Goal: Information Seeking & Learning: Learn about a topic

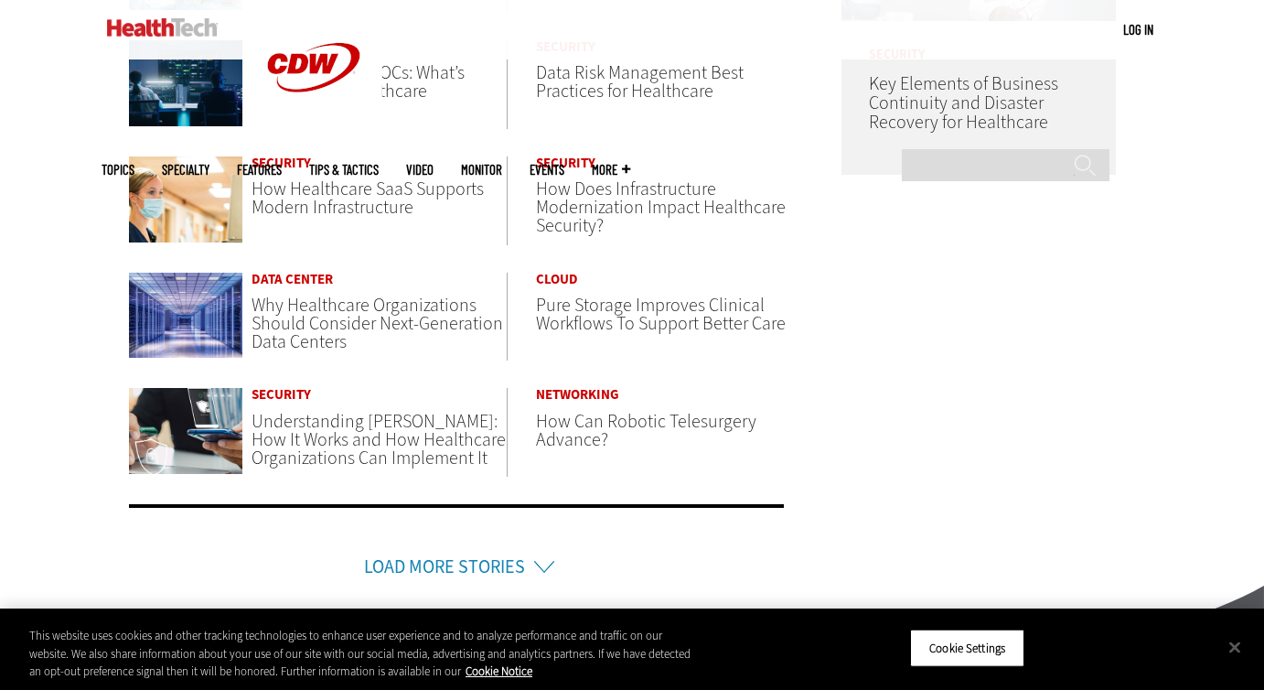
scroll to position [1217, 0]
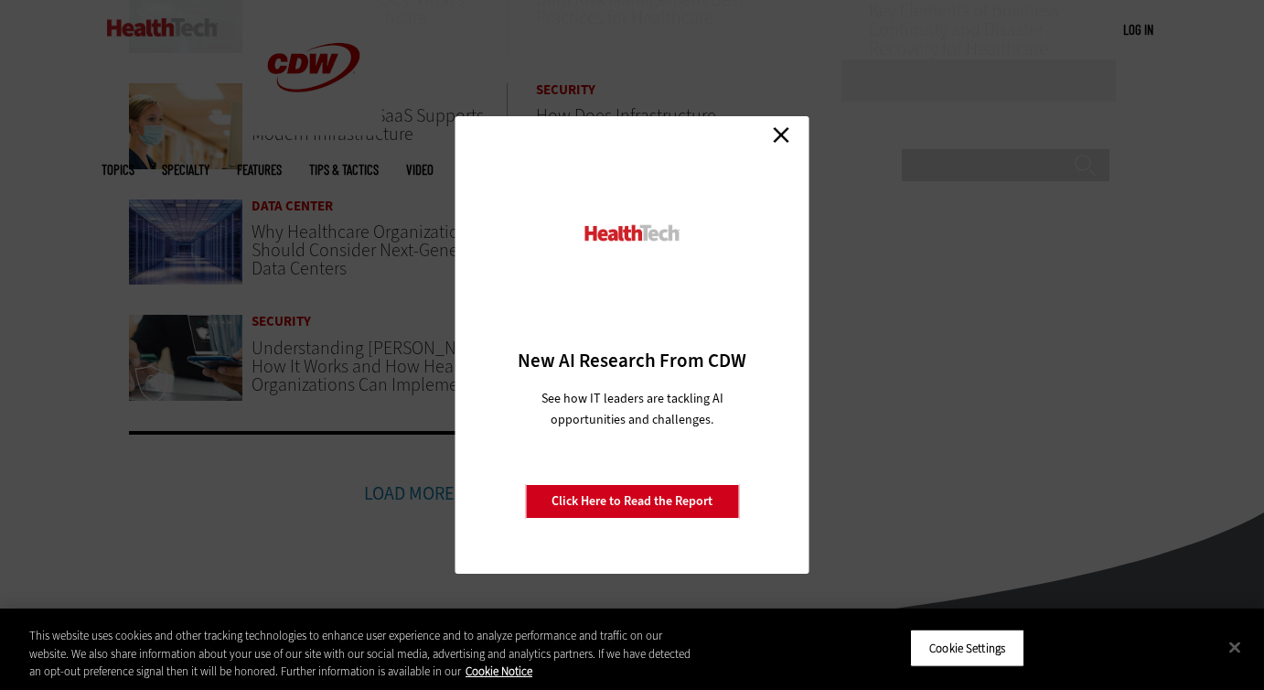
click at [781, 129] on link "Close" at bounding box center [780, 134] width 27 height 27
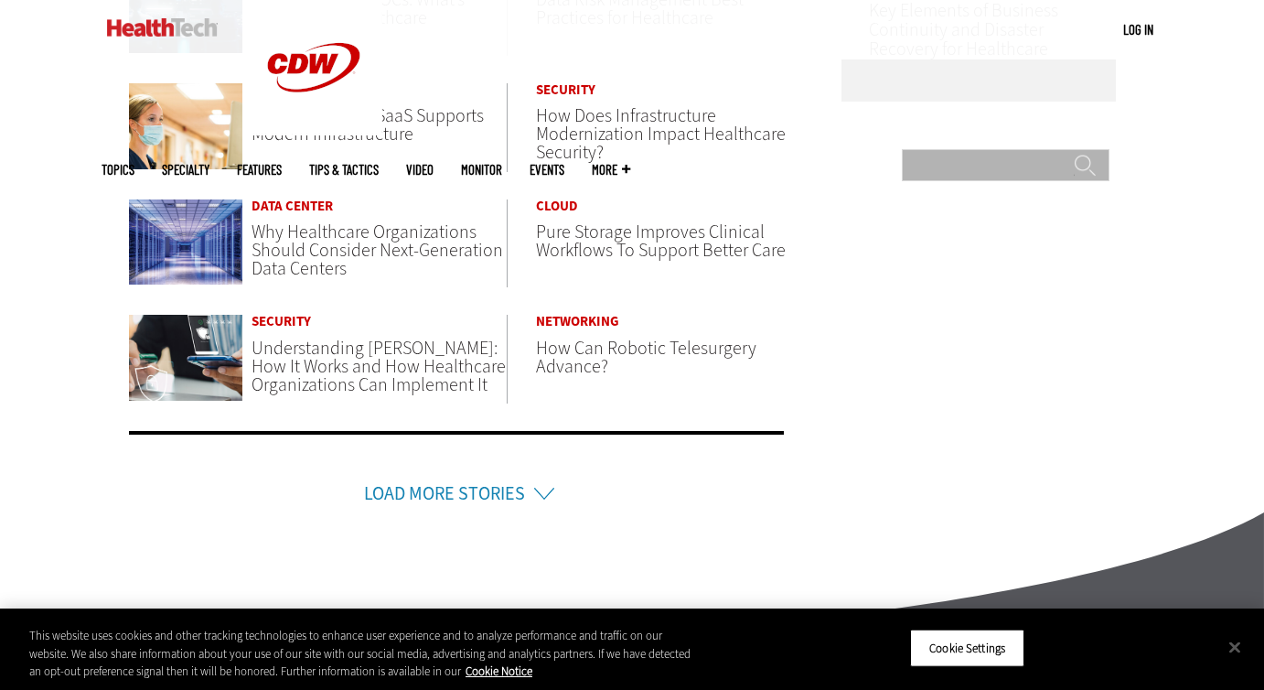
click at [999, 149] on input "Search" at bounding box center [1006, 165] width 208 height 32
type input "**********"
click at [1074, 154] on input "******" at bounding box center [1085, 172] width 22 height 37
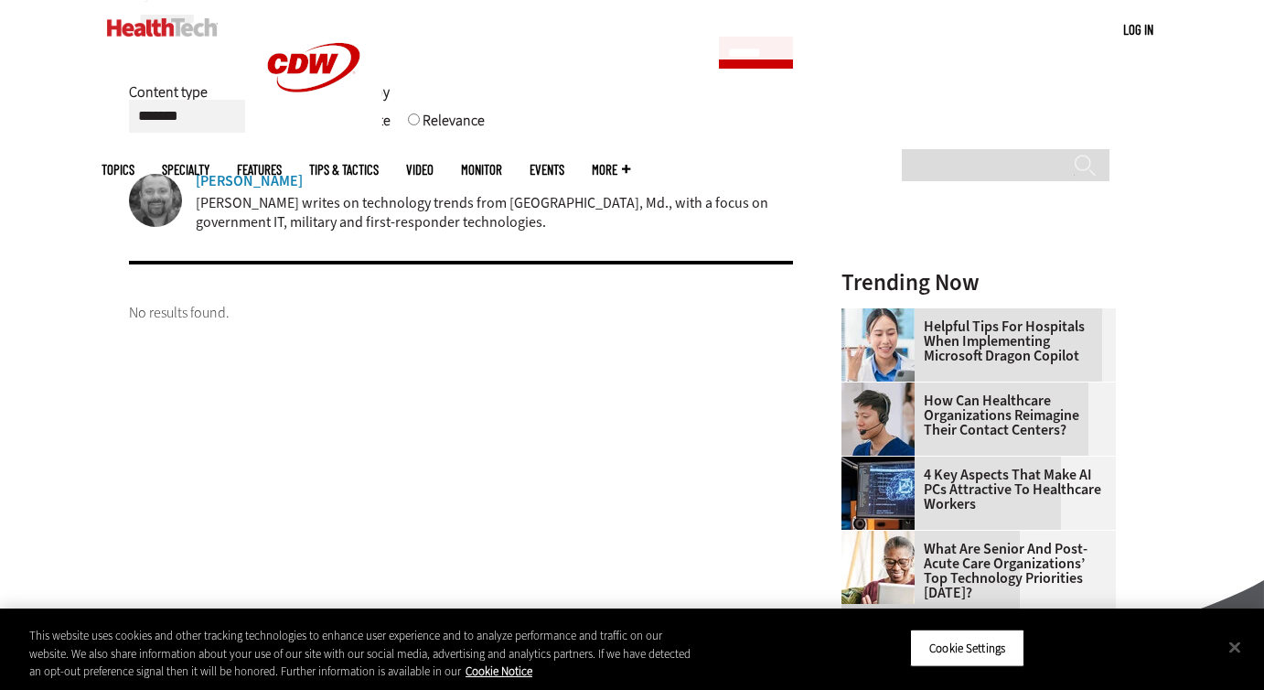
scroll to position [305, 0]
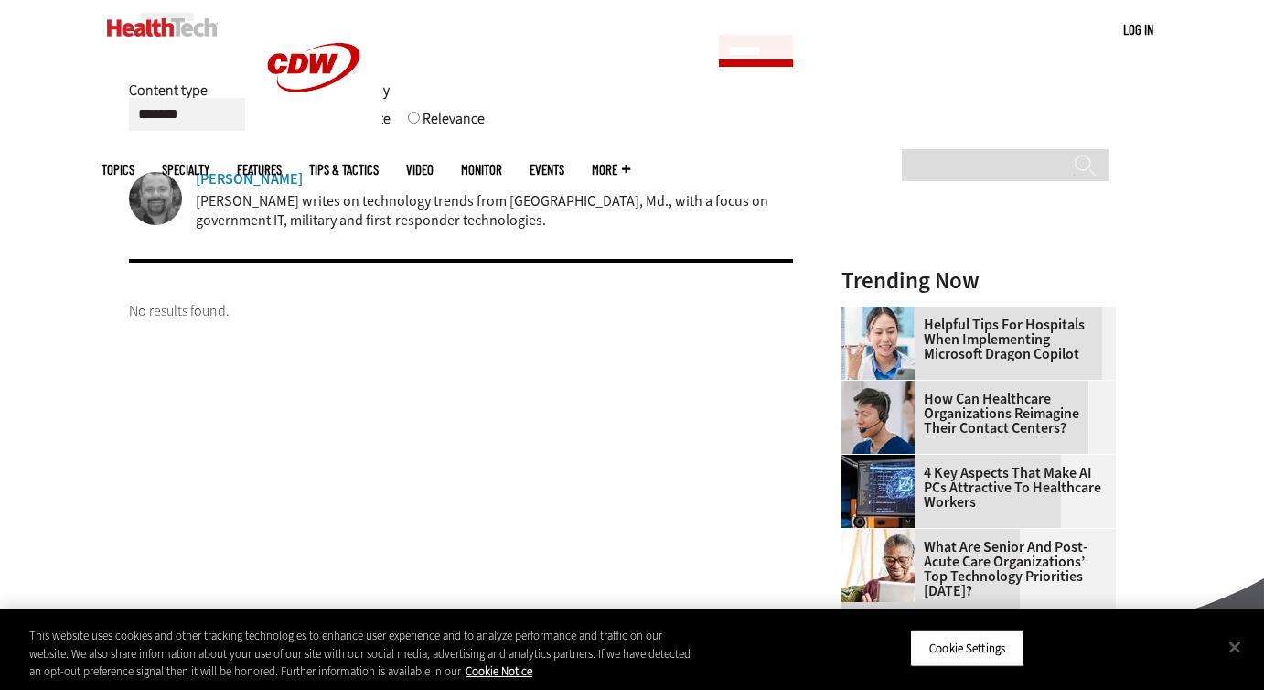
click at [222, 184] on div "Adam Stone" at bounding box center [249, 179] width 107 height 15
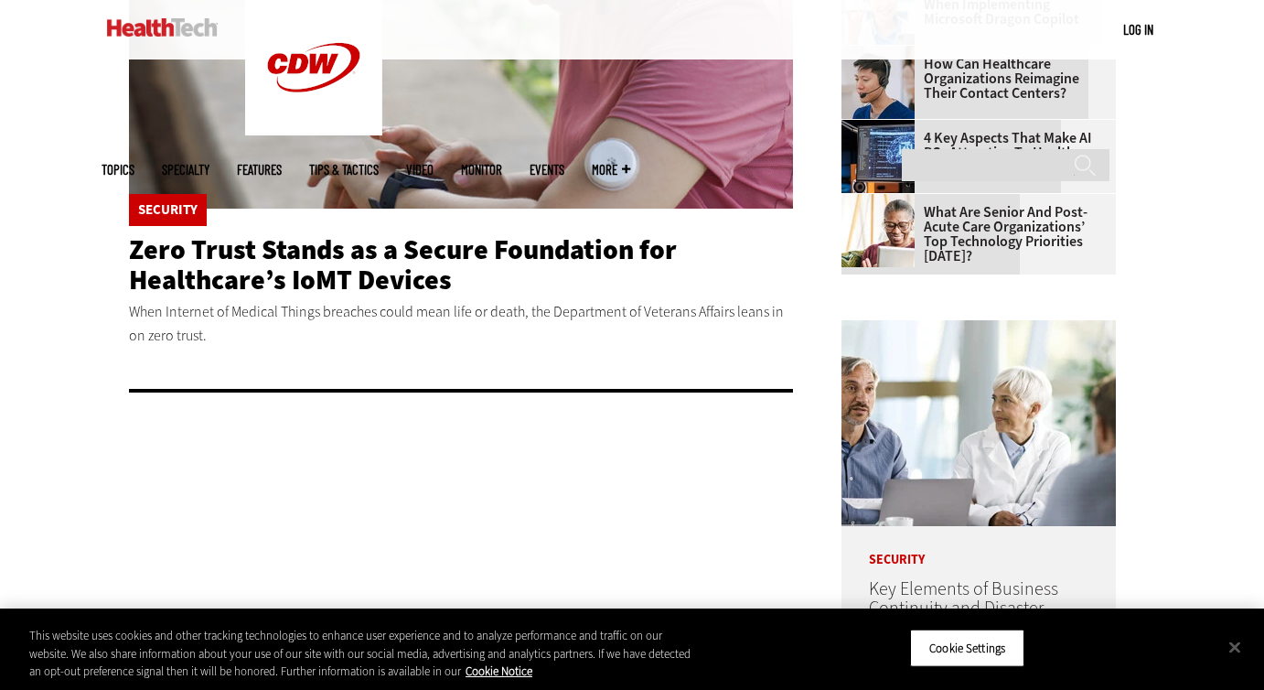
scroll to position [637, 0]
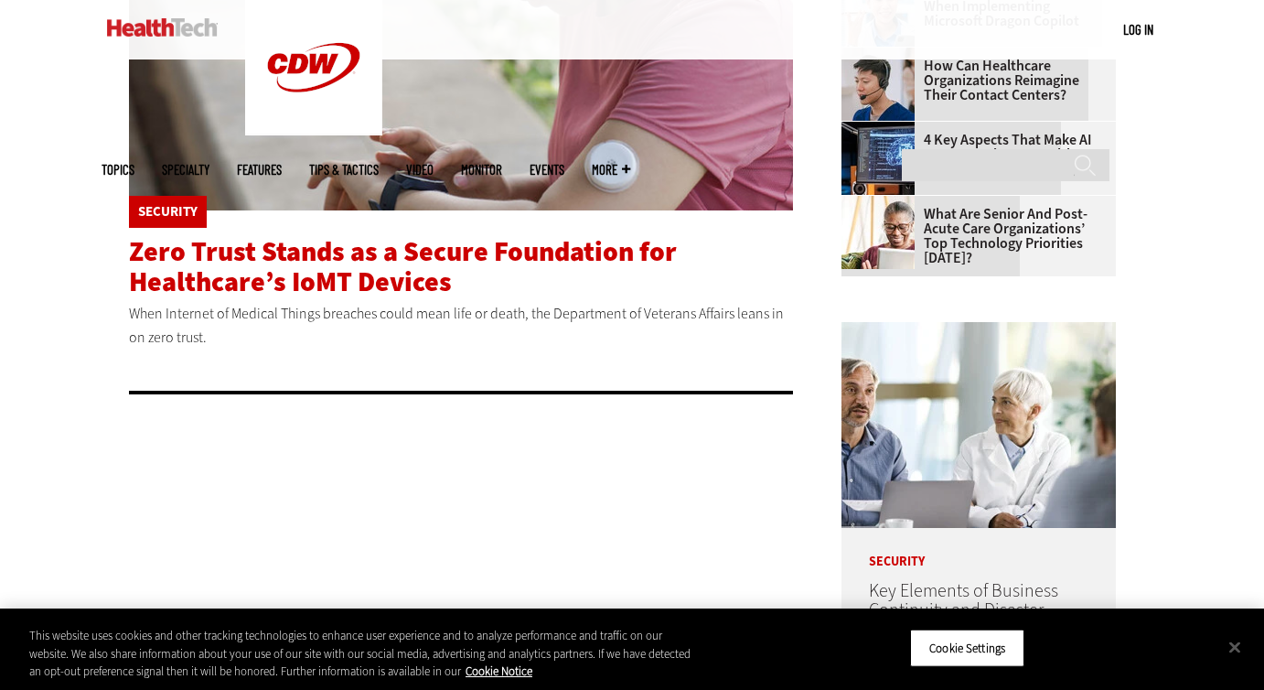
click at [232, 289] on span "Zero Trust Stands as a Secure Foundation for Healthcare’s IoMT Devices" at bounding box center [403, 266] width 548 height 67
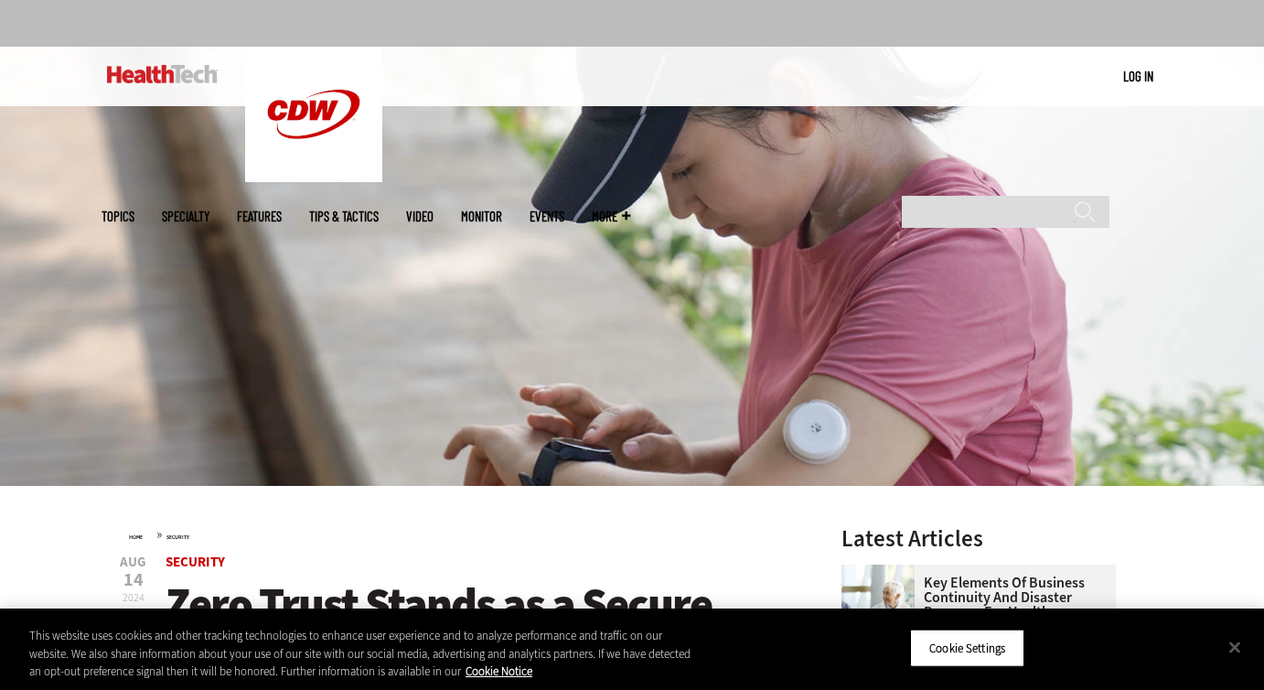
scroll to position [372, 0]
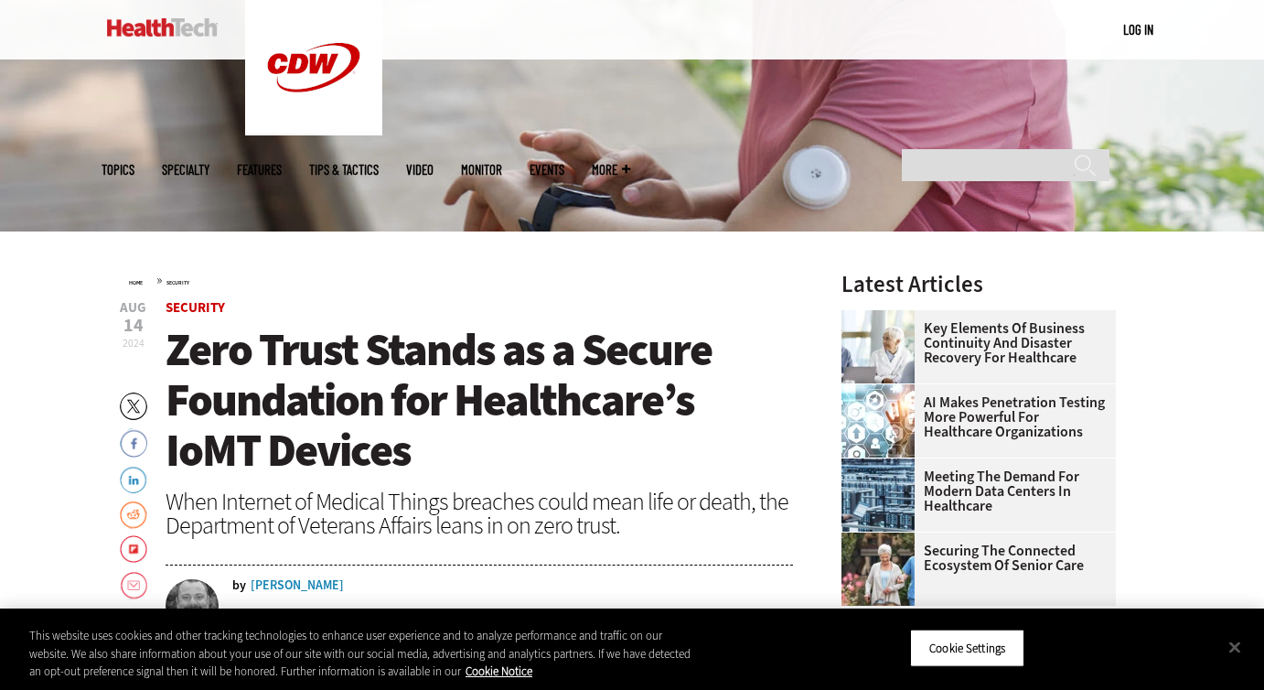
click at [333, 309] on span "Security" at bounding box center [479, 308] width 627 height 14
click at [353, 415] on span "Zero Trust Stands as a Secure Foundation for Healthcare’s IoMT Devices" at bounding box center [439, 399] width 546 height 161
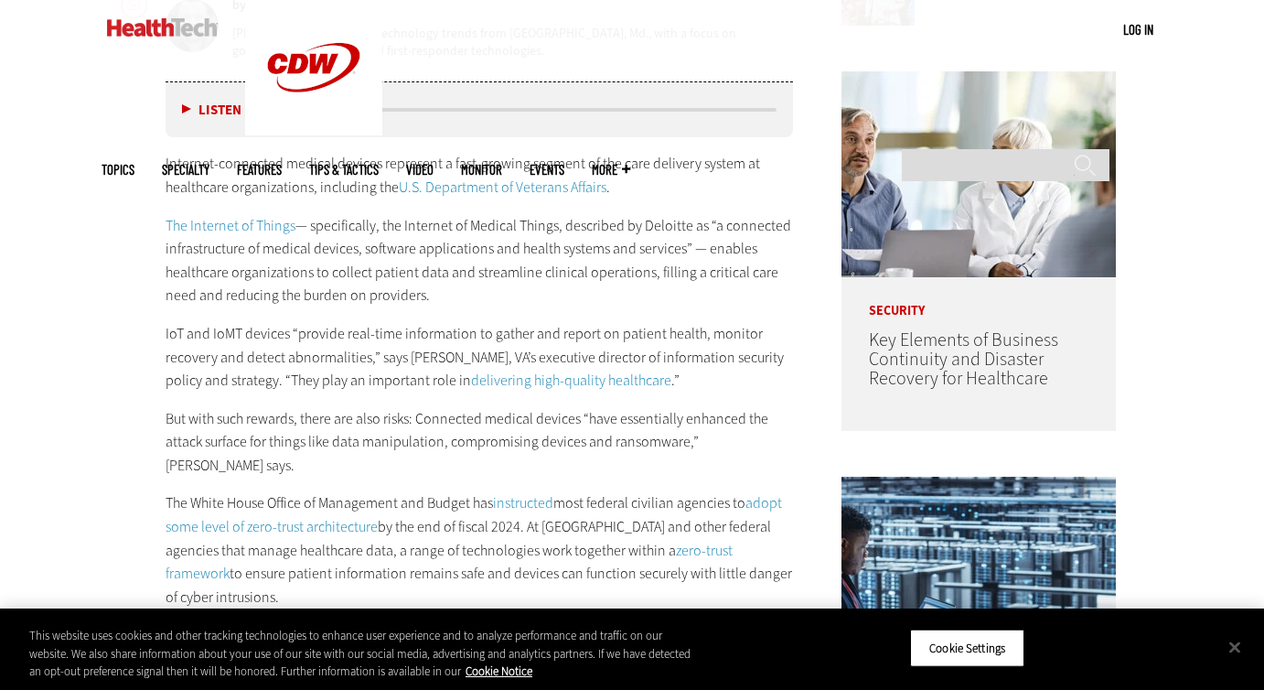
scroll to position [967, 0]
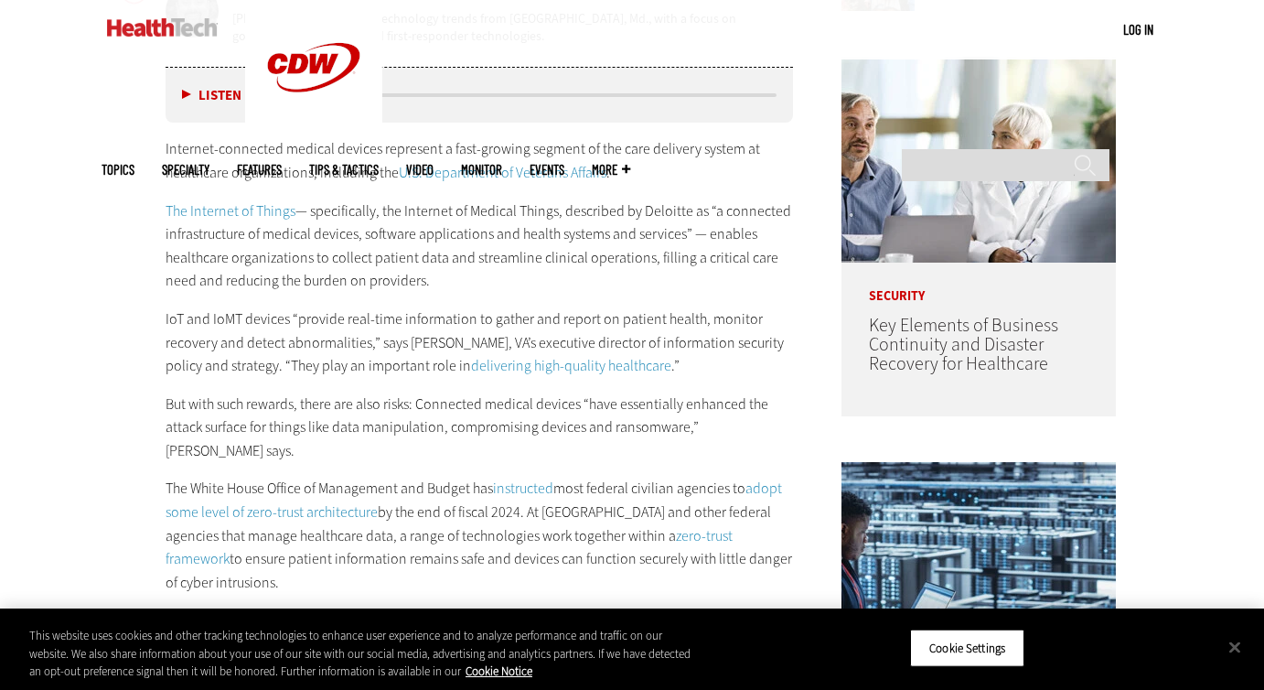
click at [403, 405] on p "But with such rewards, there are also risks: Connected medical devices “have es…" at bounding box center [479, 427] width 627 height 70
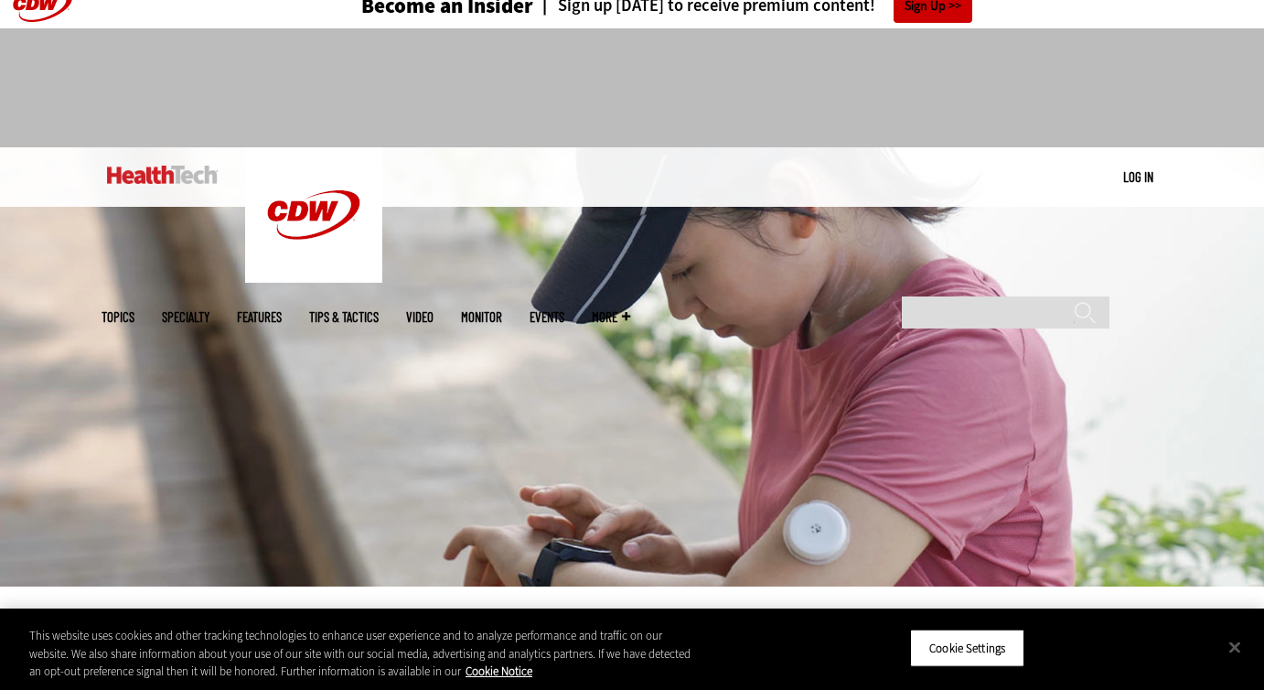
scroll to position [0, 0]
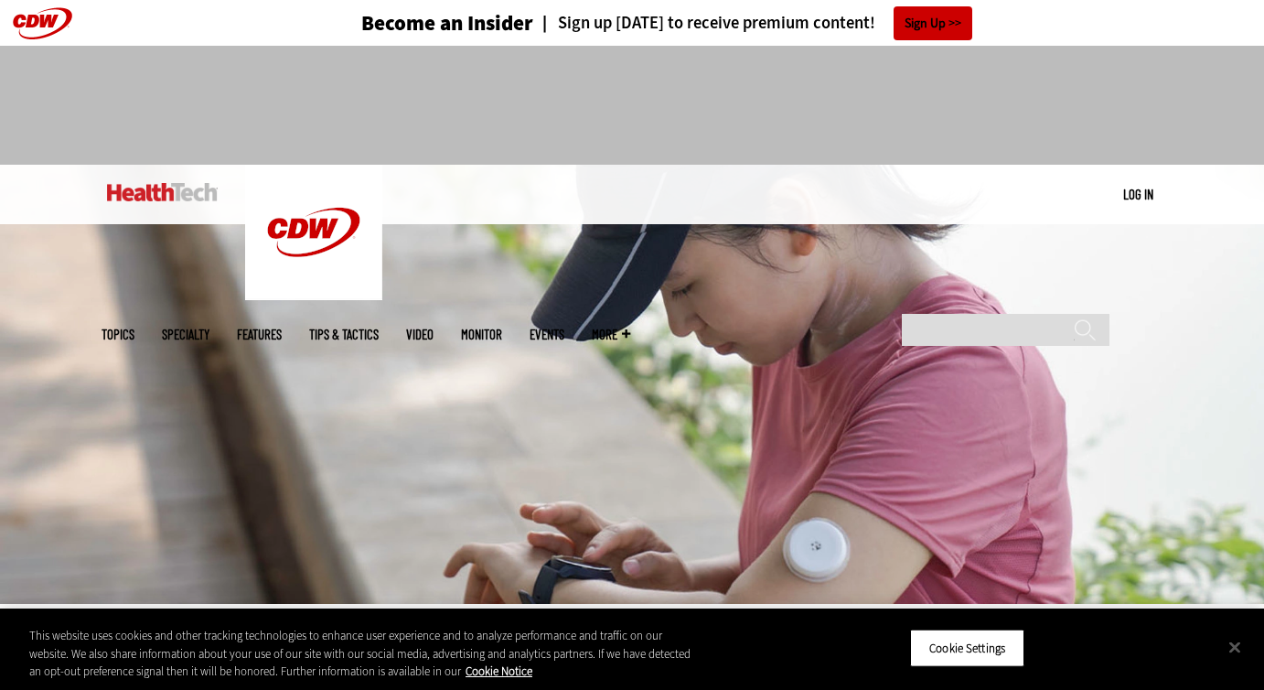
click at [162, 185] on img at bounding box center [162, 192] width 111 height 18
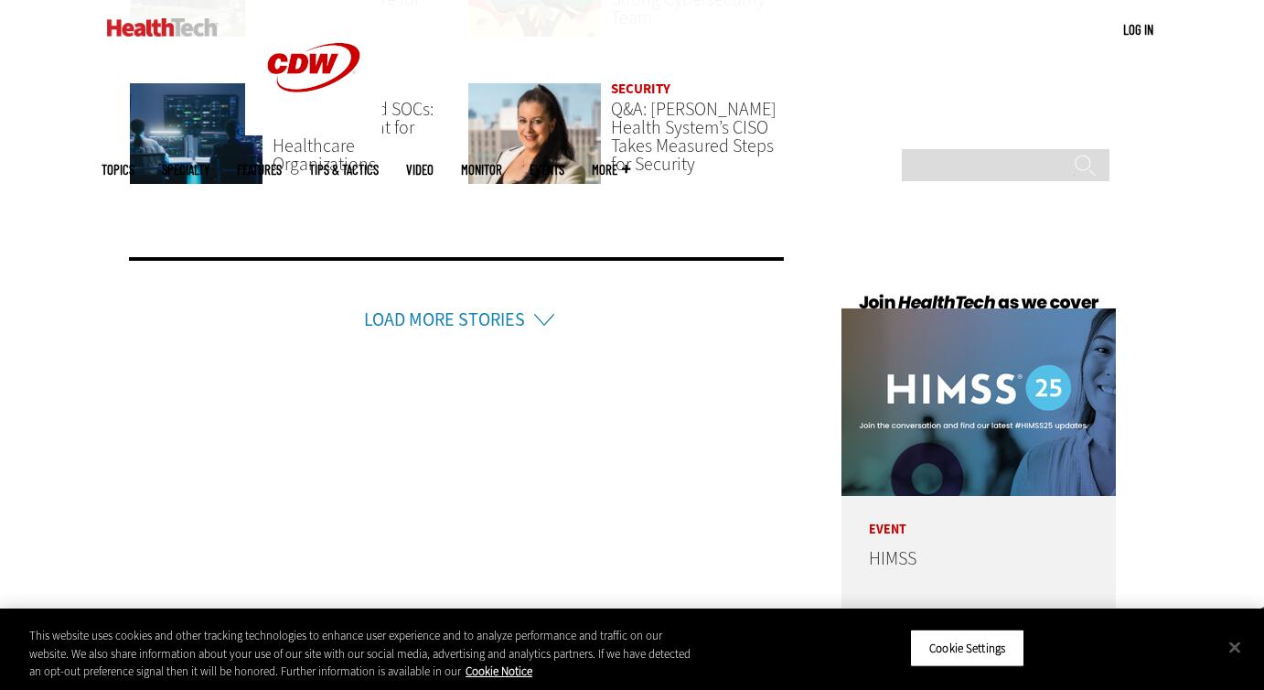
scroll to position [4658, 0]
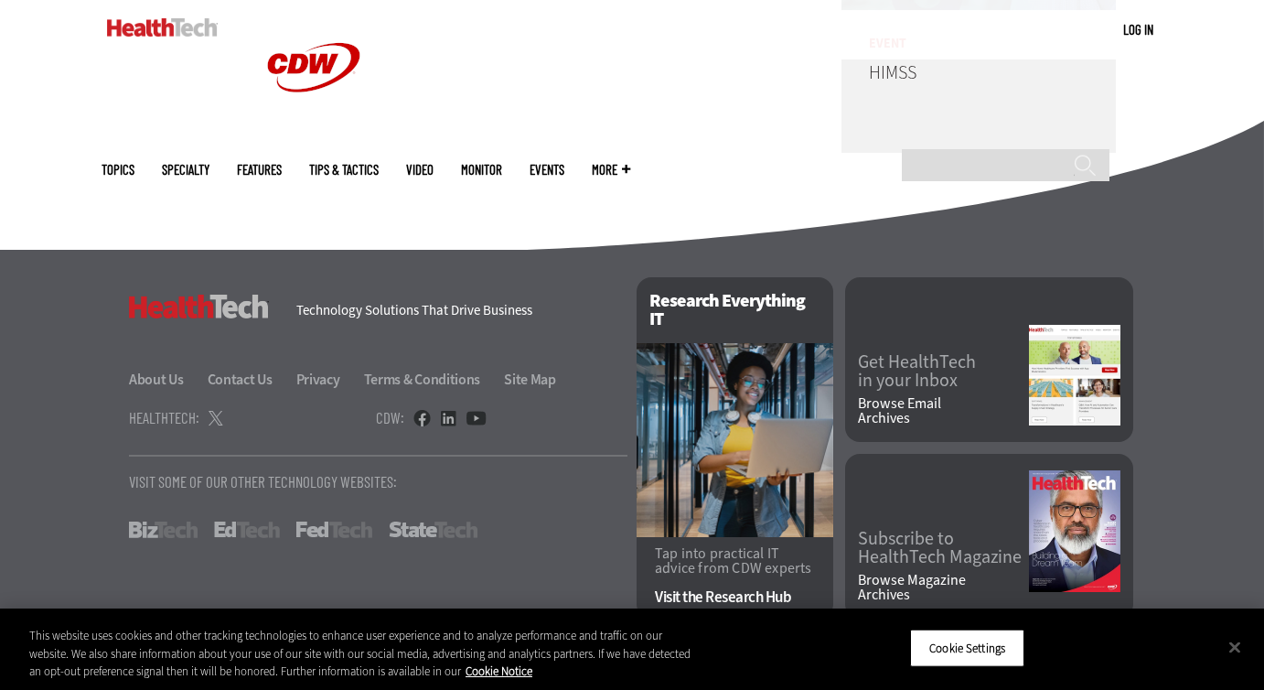
click at [242, 535] on link "EdTech" at bounding box center [247, 529] width 66 height 16
